Goal: Transaction & Acquisition: Purchase product/service

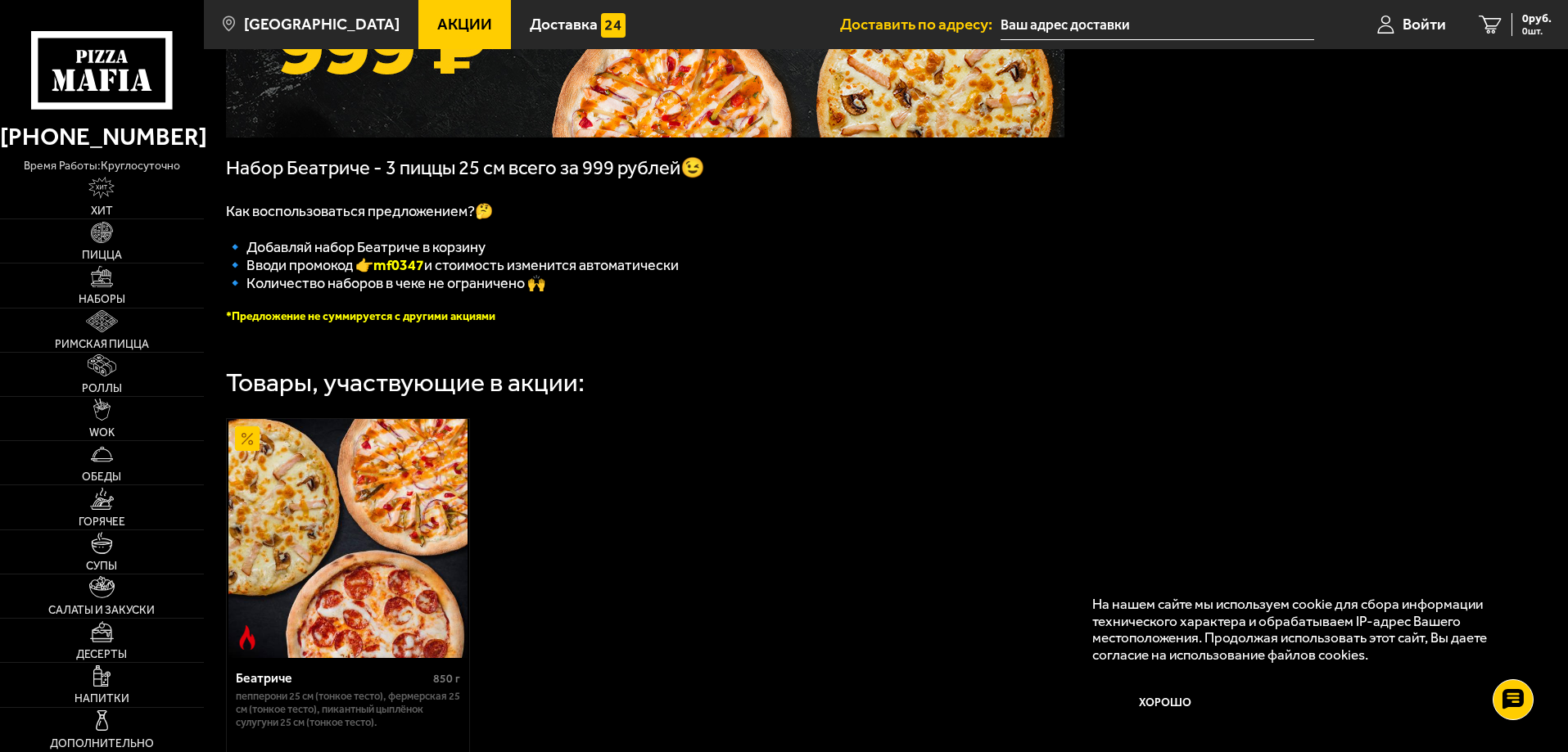
scroll to position [164, 0]
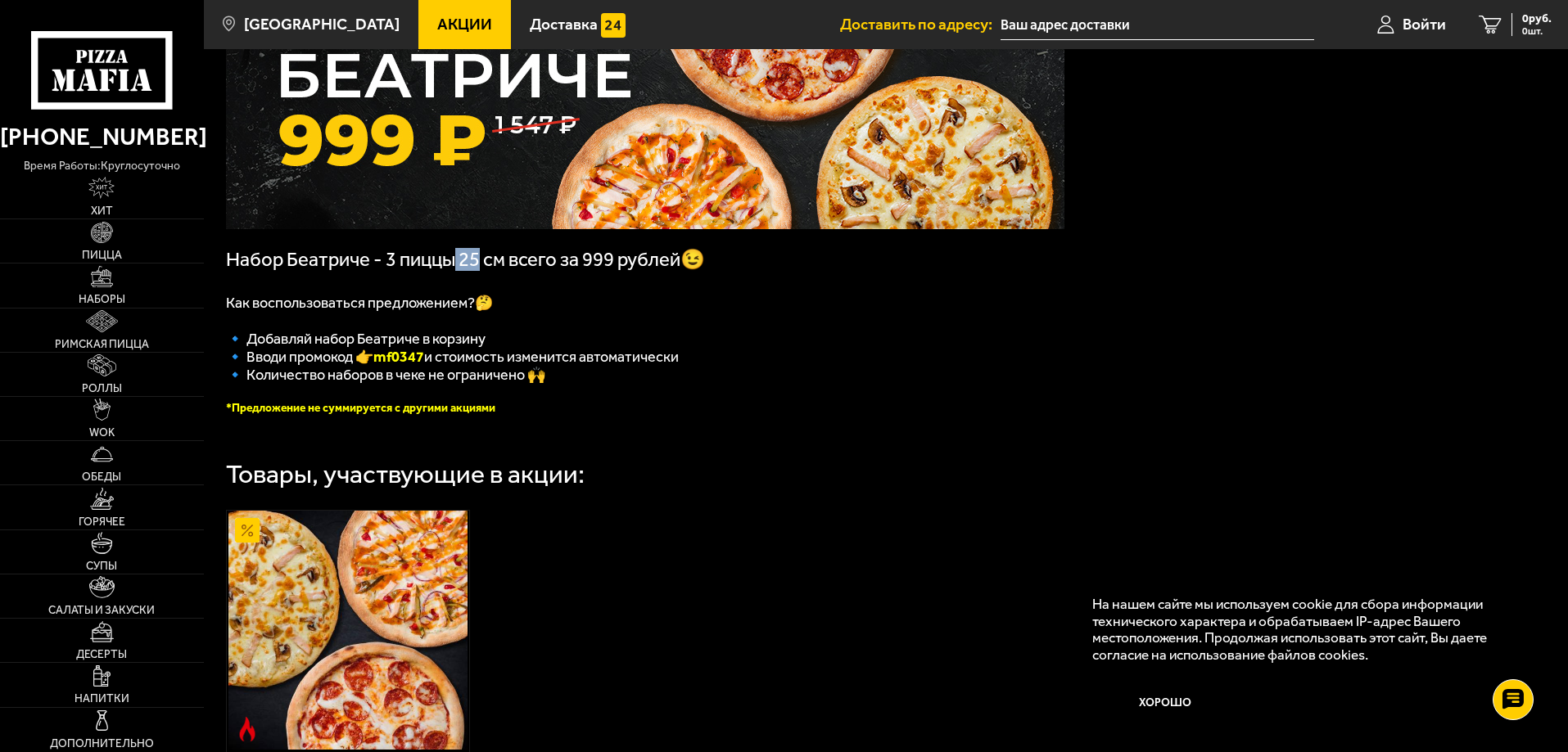
drag, startPoint x: 482, startPoint y: 263, endPoint x: 456, endPoint y: 267, distance: 26.3
click at [456, 267] on span "Набор Беатриче - 3 пиццы 25 см всего за 999 рублей😉" at bounding box center [465, 259] width 479 height 23
click at [512, 281] on p at bounding box center [645, 282] width 839 height 23
click at [110, 189] on img at bounding box center [101, 188] width 26 height 22
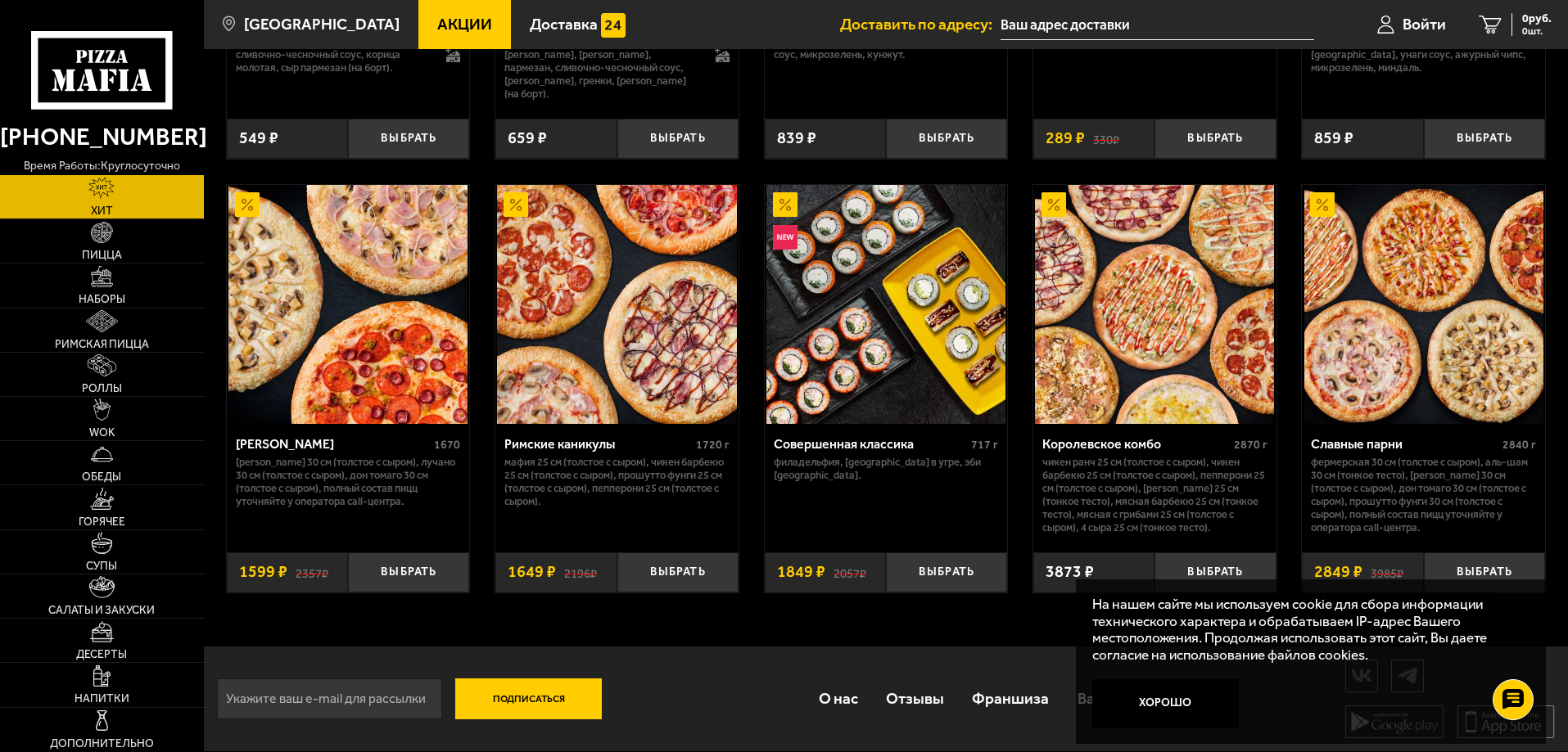
scroll to position [847, 0]
click at [407, 567] on button "Выбрать" at bounding box center [408, 572] width 122 height 40
click at [263, 444] on div "[PERSON_NAME]" at bounding box center [333, 444] width 195 height 15
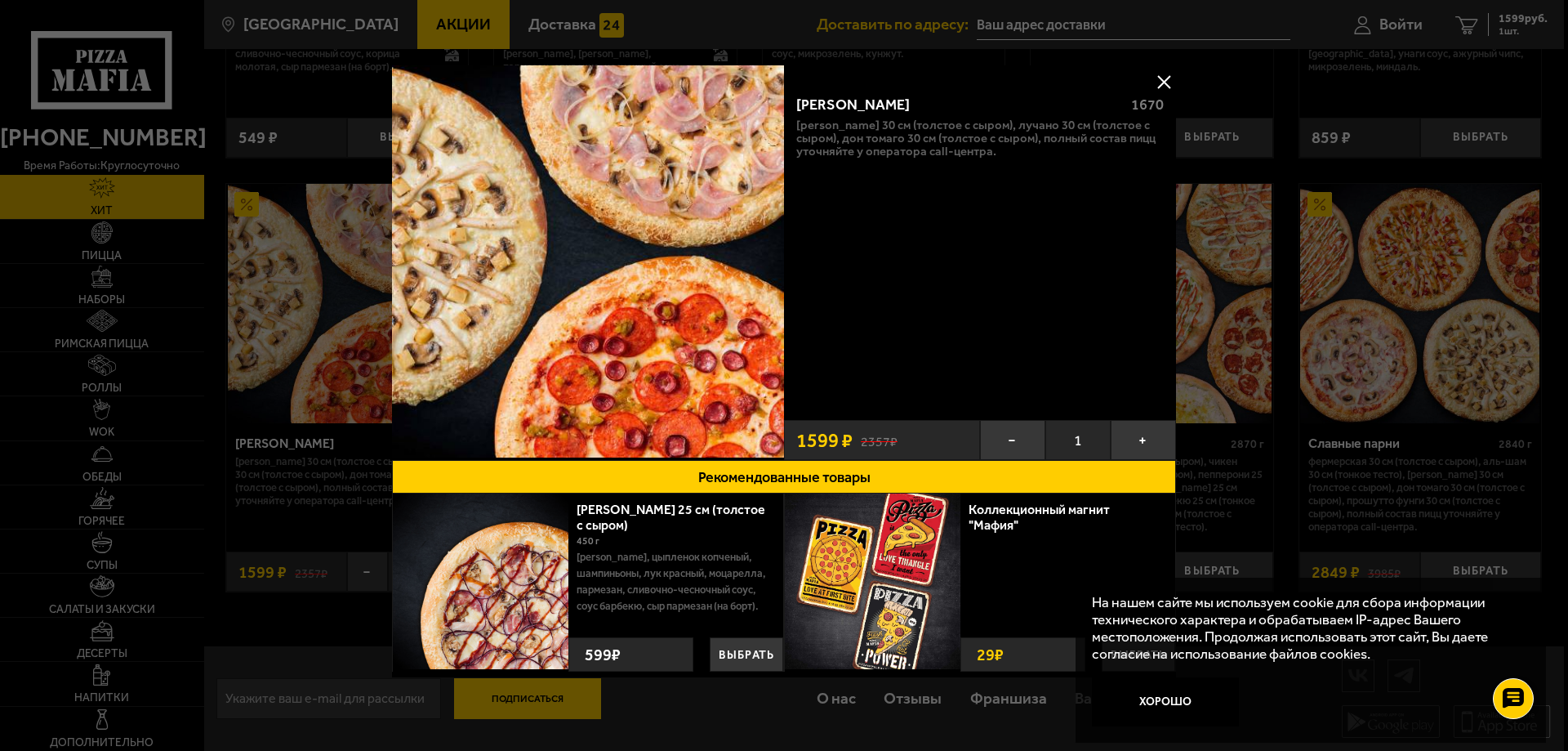
click at [1165, 76] on button at bounding box center [1164, 82] width 25 height 25
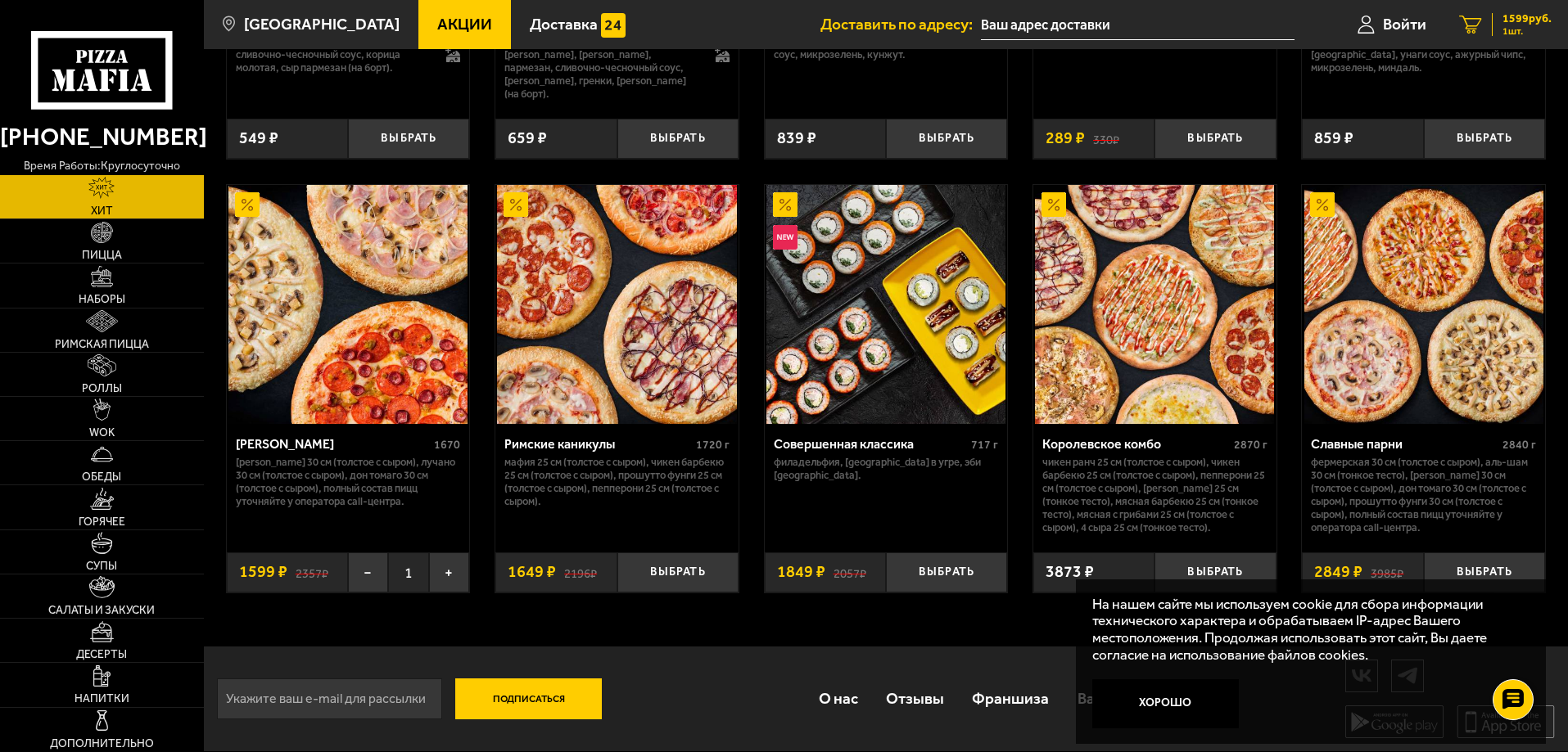
click at [1512, 28] on span "1 шт." at bounding box center [1526, 31] width 49 height 10
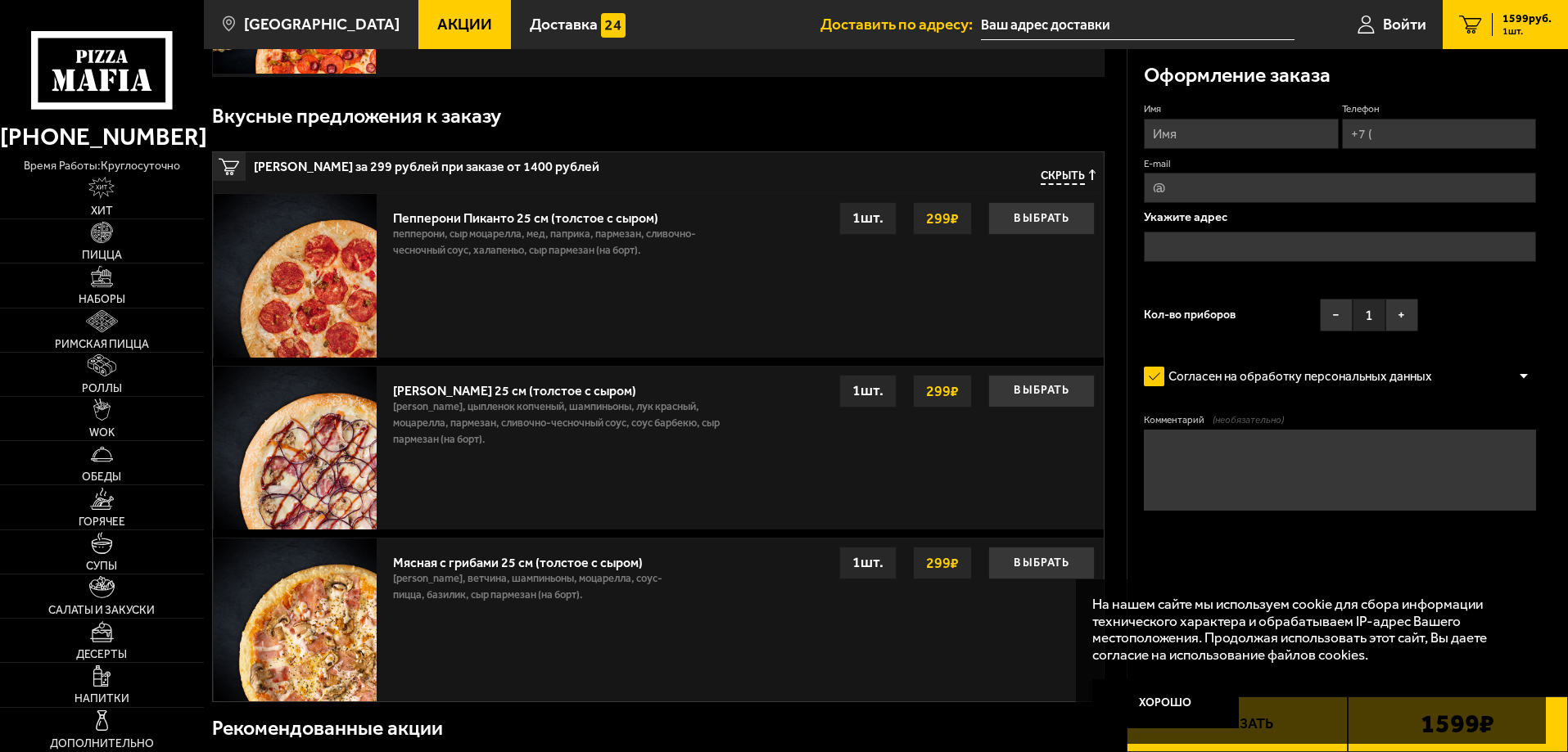
scroll to position [246, 0]
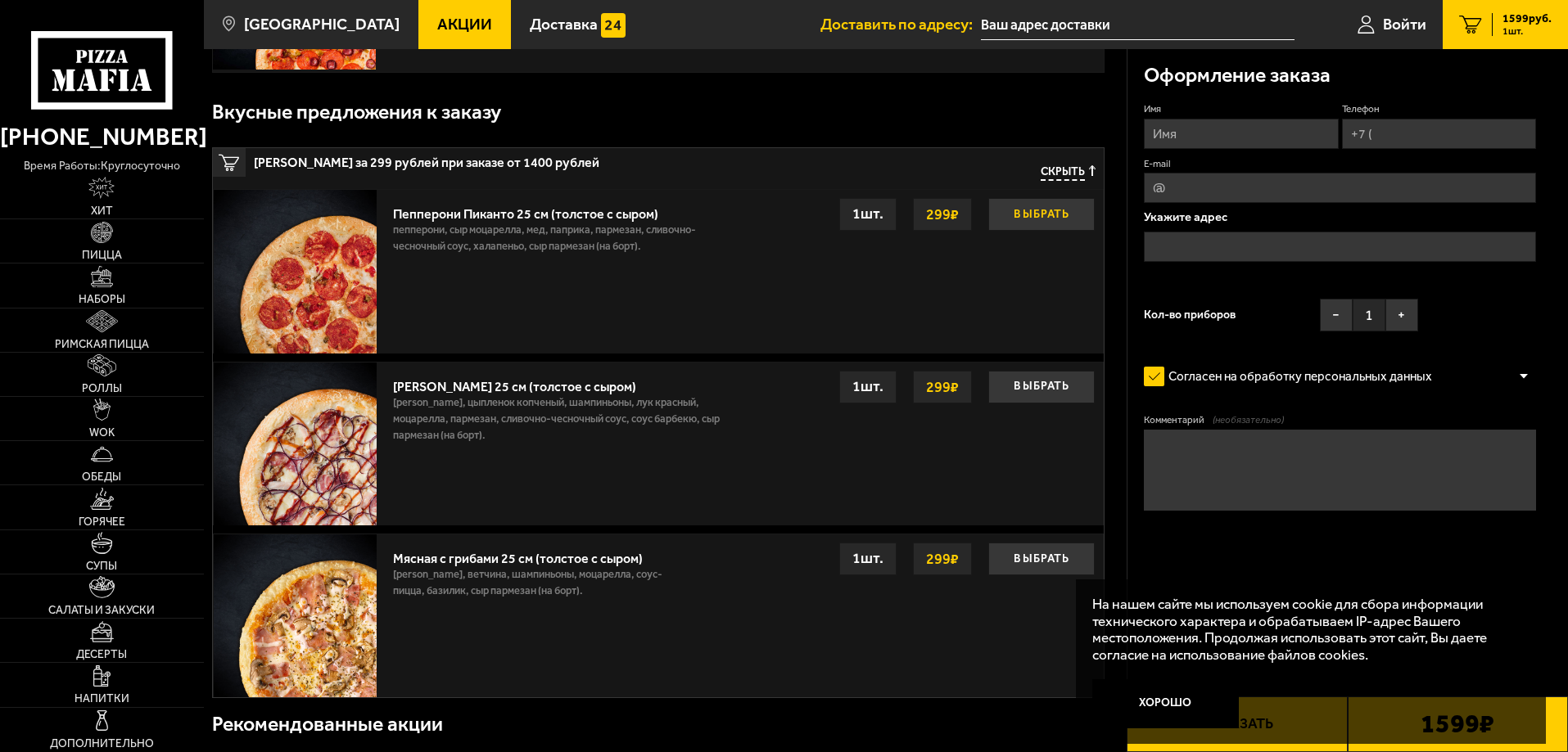
click at [1054, 224] on button "Выбрать" at bounding box center [1041, 214] width 106 height 33
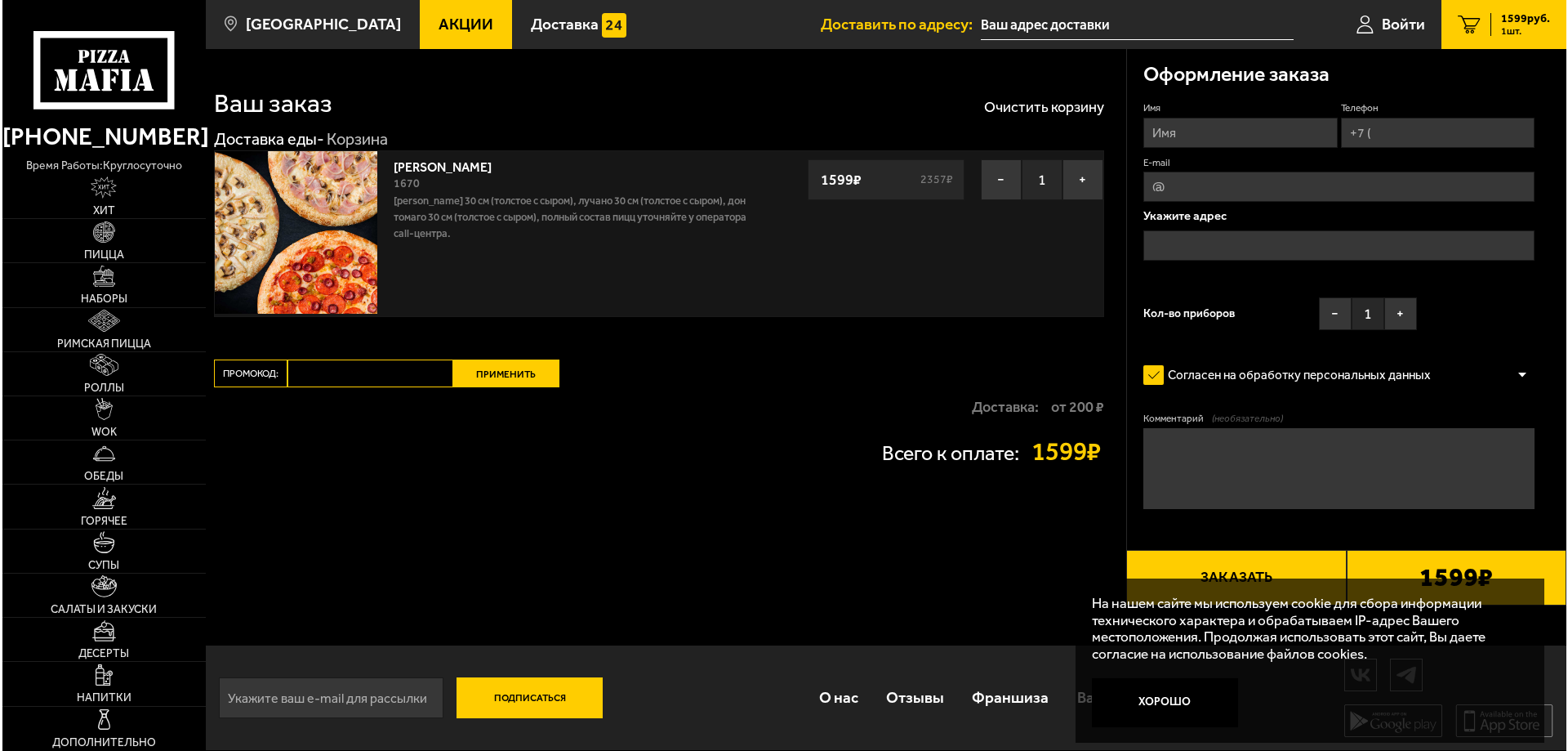
scroll to position [0, 0]
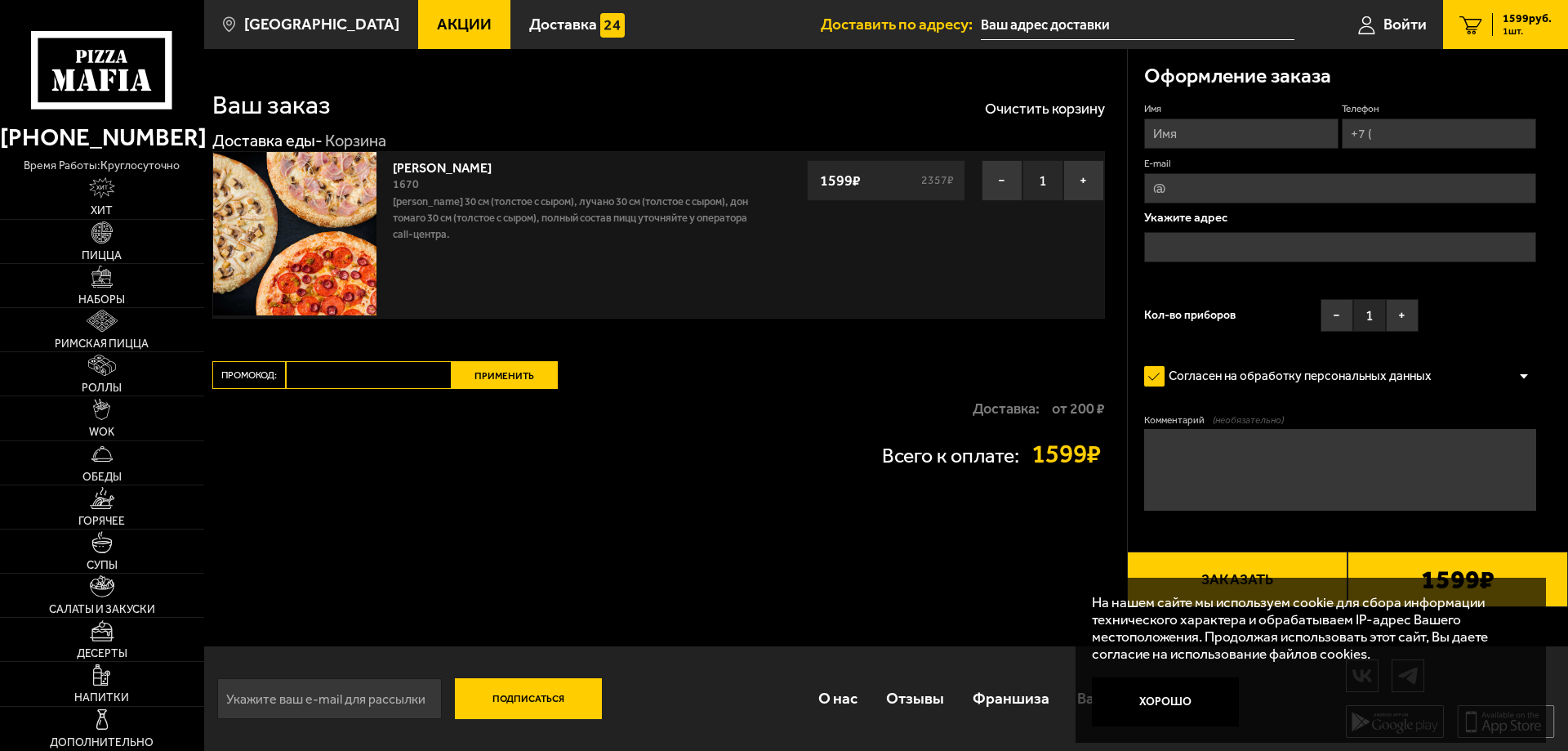
click at [1537, 17] on span "1599 руб." at bounding box center [1527, 19] width 49 height 11
click at [1536, 22] on span "1599 руб." at bounding box center [1527, 19] width 49 height 11
click at [424, 163] on link "[PERSON_NAME]" at bounding box center [450, 164] width 116 height 20
click at [517, 268] on div "Хет Трик 1670 [PERSON_NAME] 30 см (толстое с сыром), Лучано 30 см (толстое с сы…" at bounding box center [575, 235] width 381 height 166
click at [278, 103] on h1 "Ваш заказ" at bounding box center [271, 104] width 118 height 26
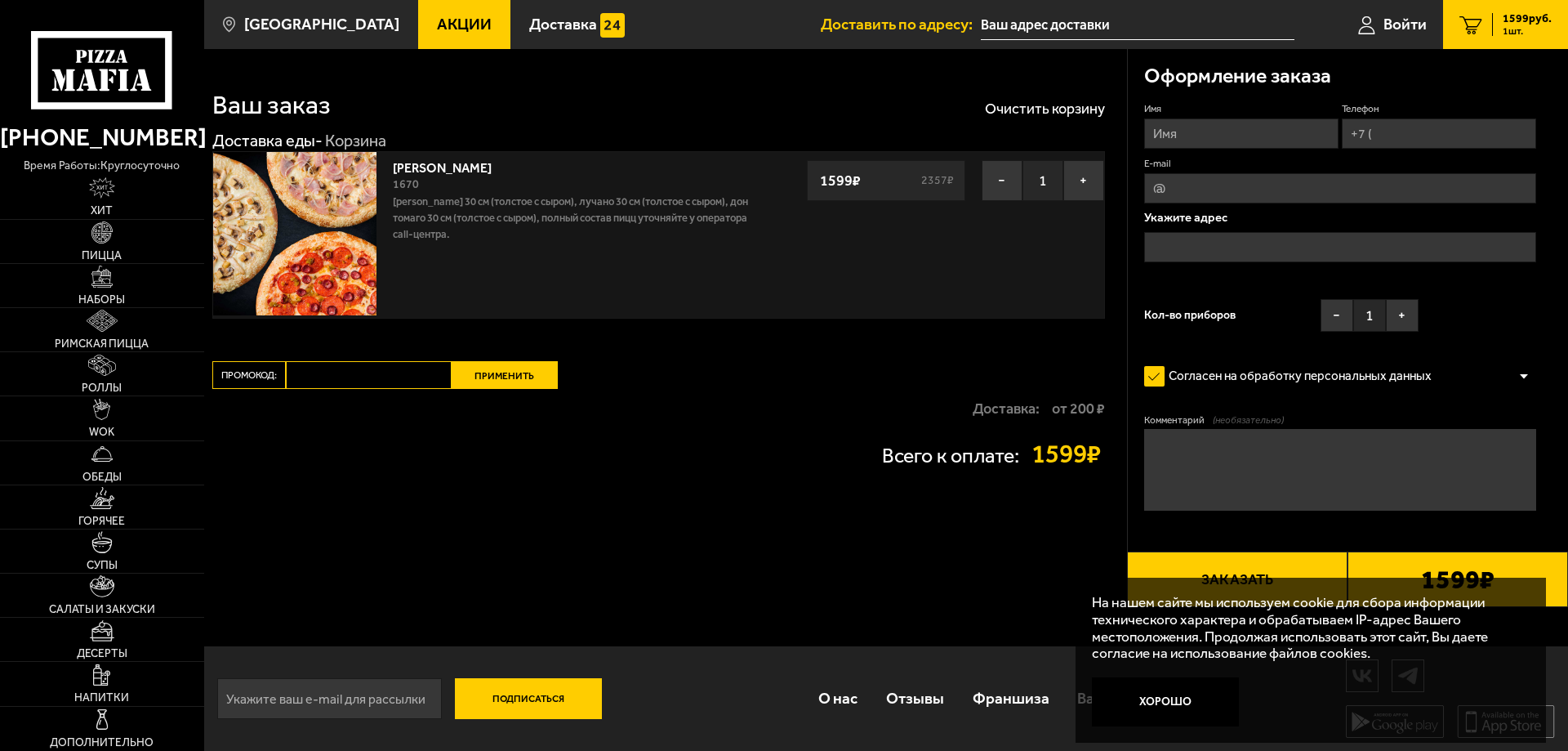
click at [1511, 30] on span "1 шт." at bounding box center [1527, 31] width 49 height 10
click at [1182, 700] on button "Хорошо" at bounding box center [1165, 701] width 147 height 49
